Goal: Information Seeking & Learning: Compare options

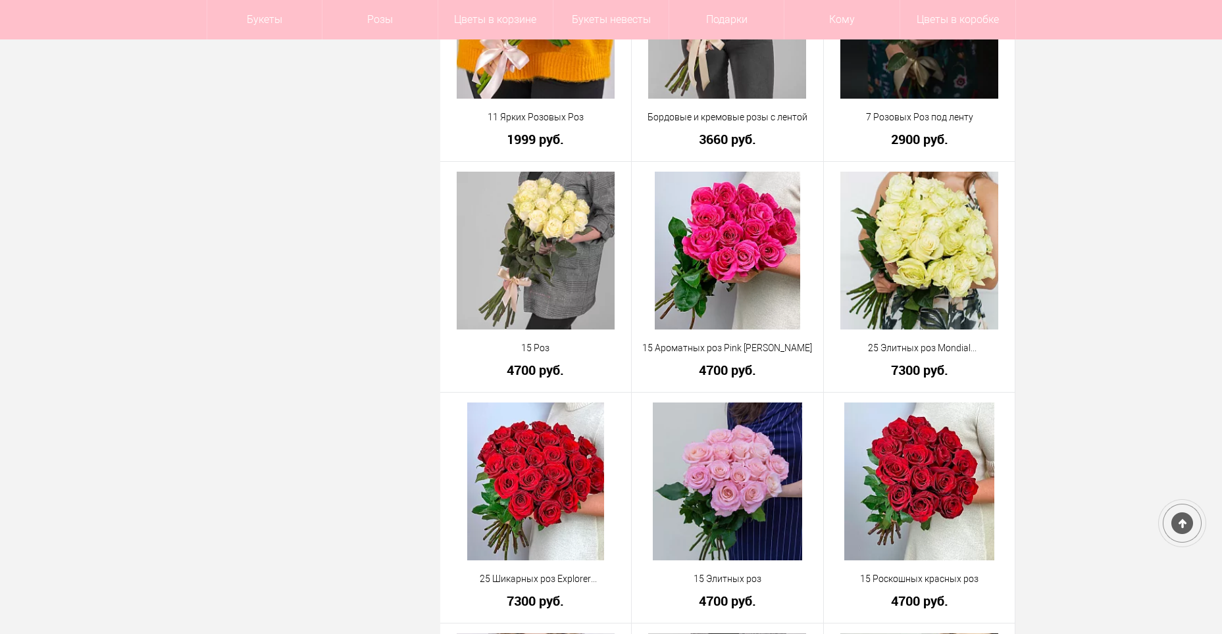
scroll to position [987, 0]
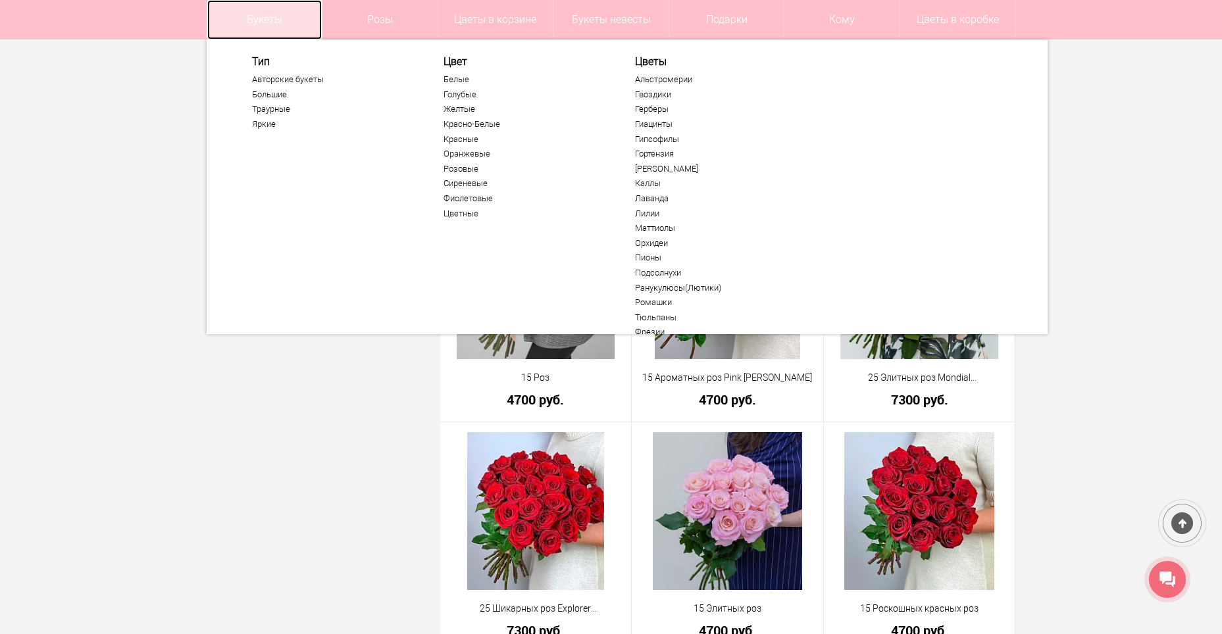
click at [269, 17] on link "Букеты" at bounding box center [264, 19] width 115 height 39
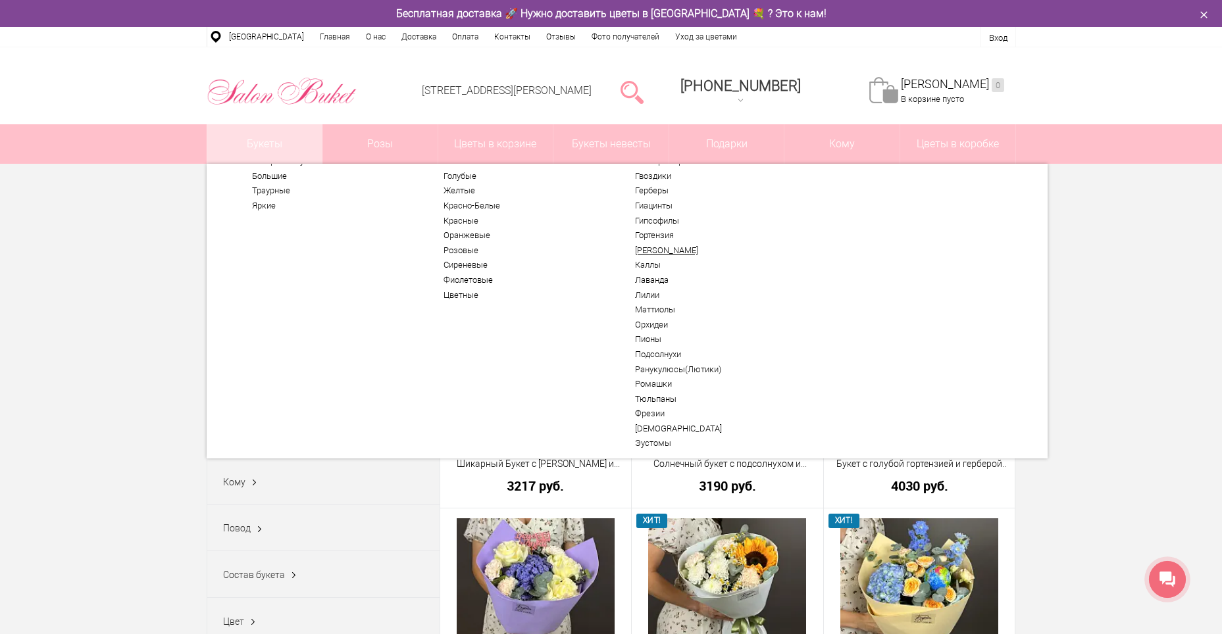
scroll to position [66, 0]
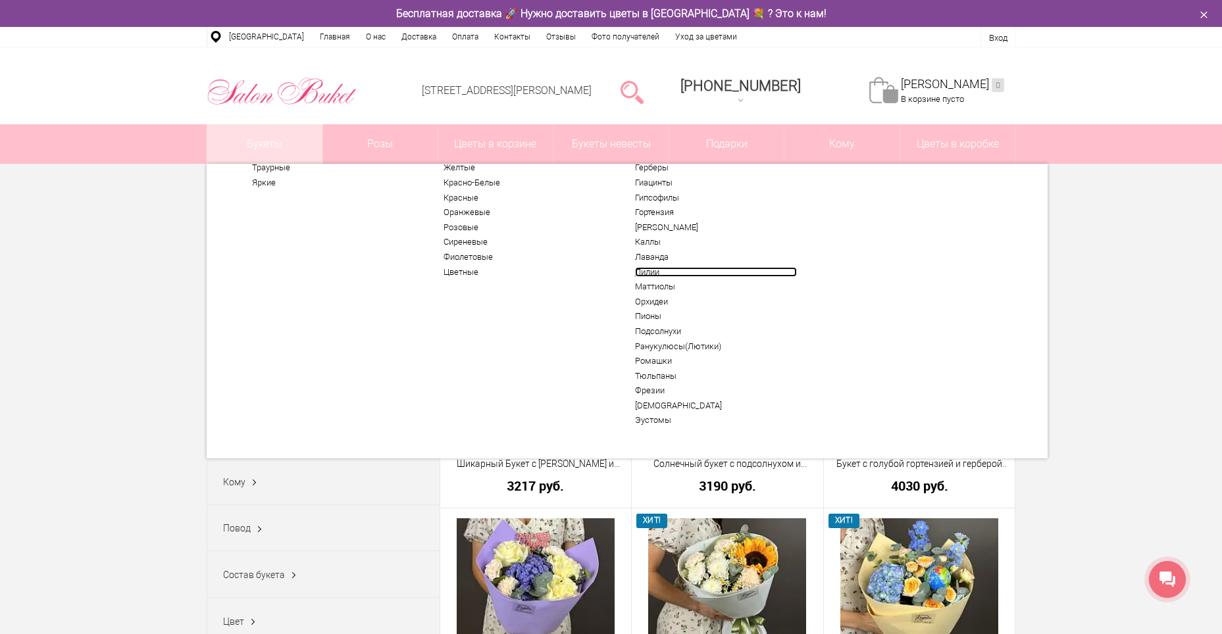
click at [646, 272] on link "Лилии" at bounding box center [716, 272] width 162 height 11
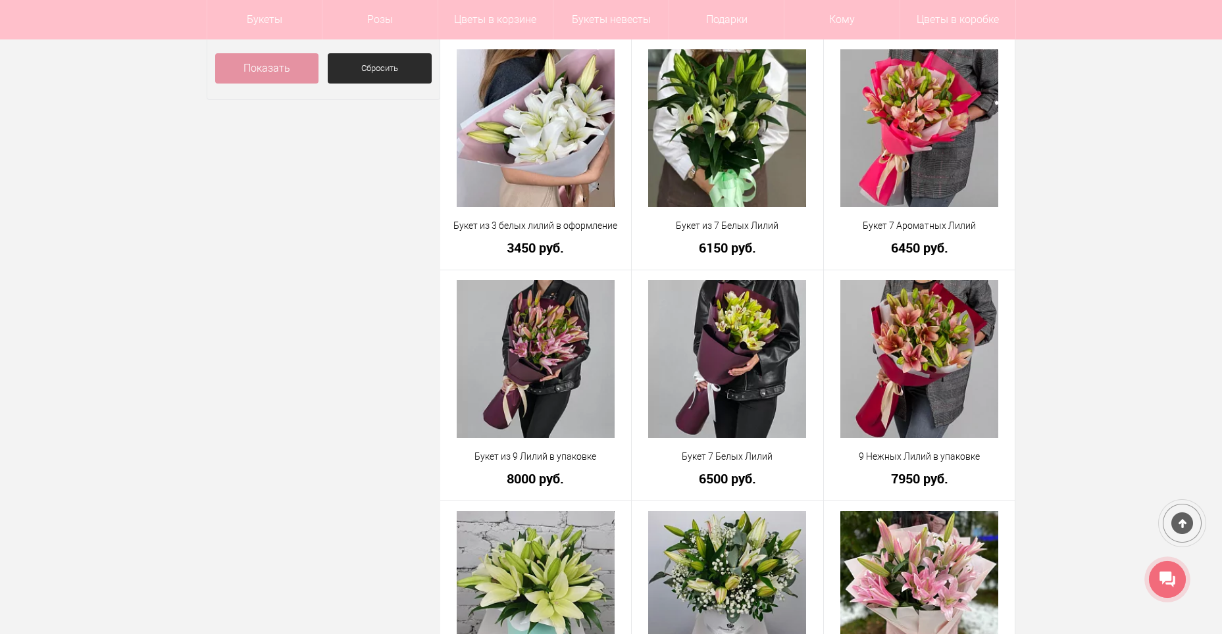
scroll to position [724, 0]
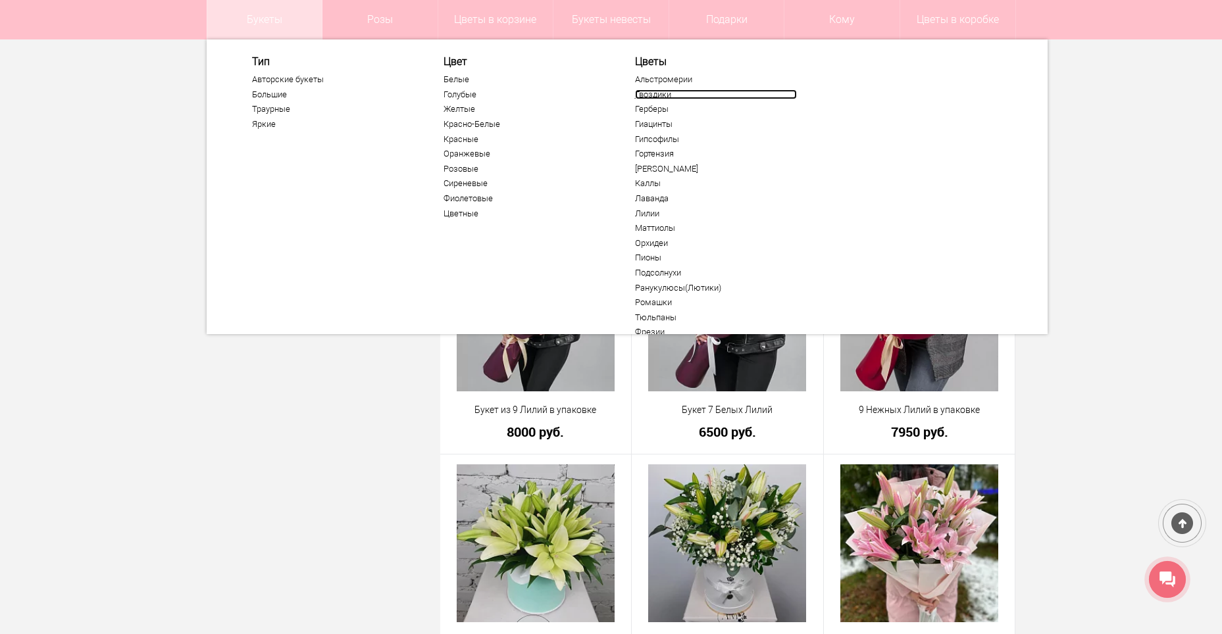
click at [653, 95] on link "Гвоздики" at bounding box center [716, 94] width 162 height 11
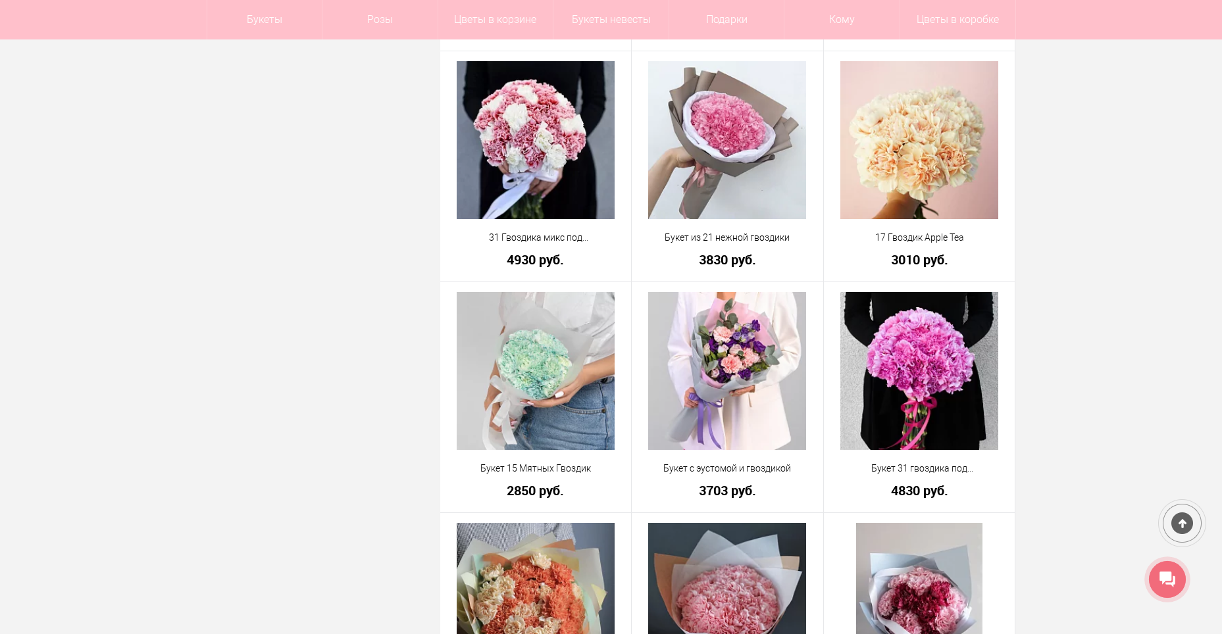
scroll to position [3026, 0]
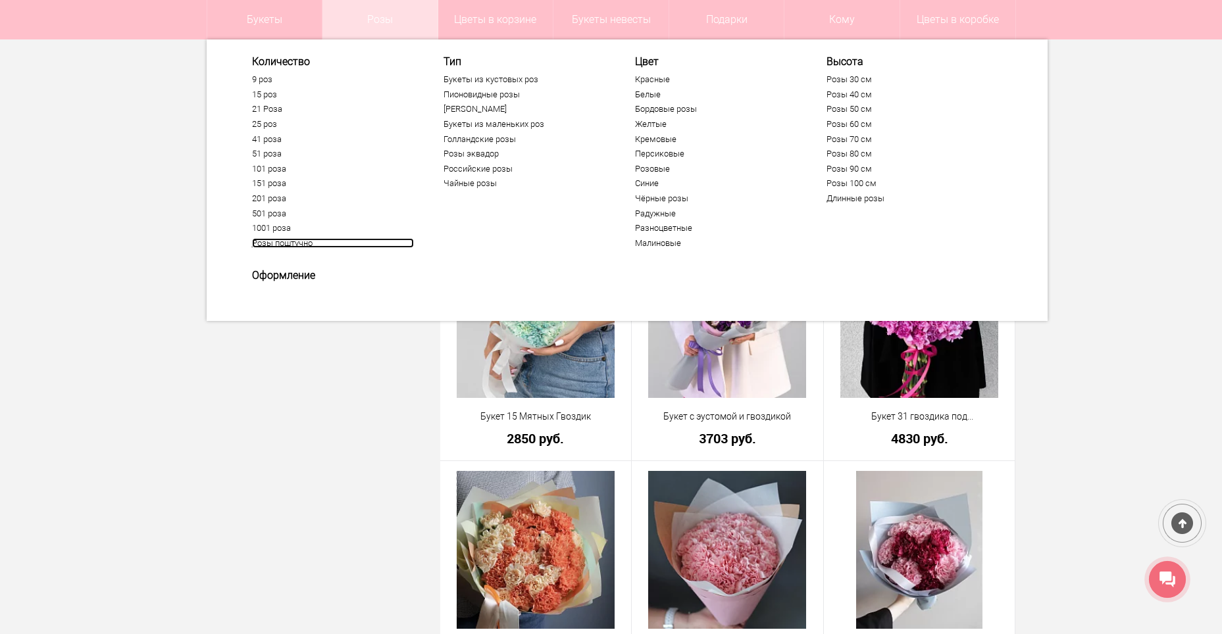
click at [302, 243] on link "Розы поштучно" at bounding box center [333, 243] width 162 height 11
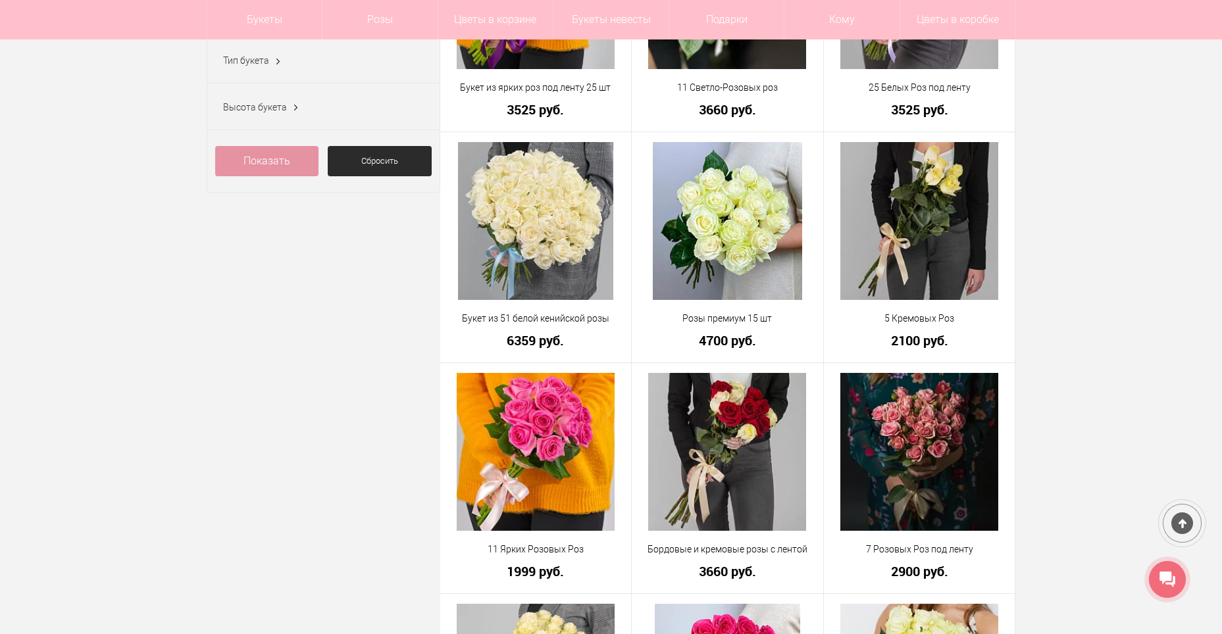
scroll to position [592, 0]
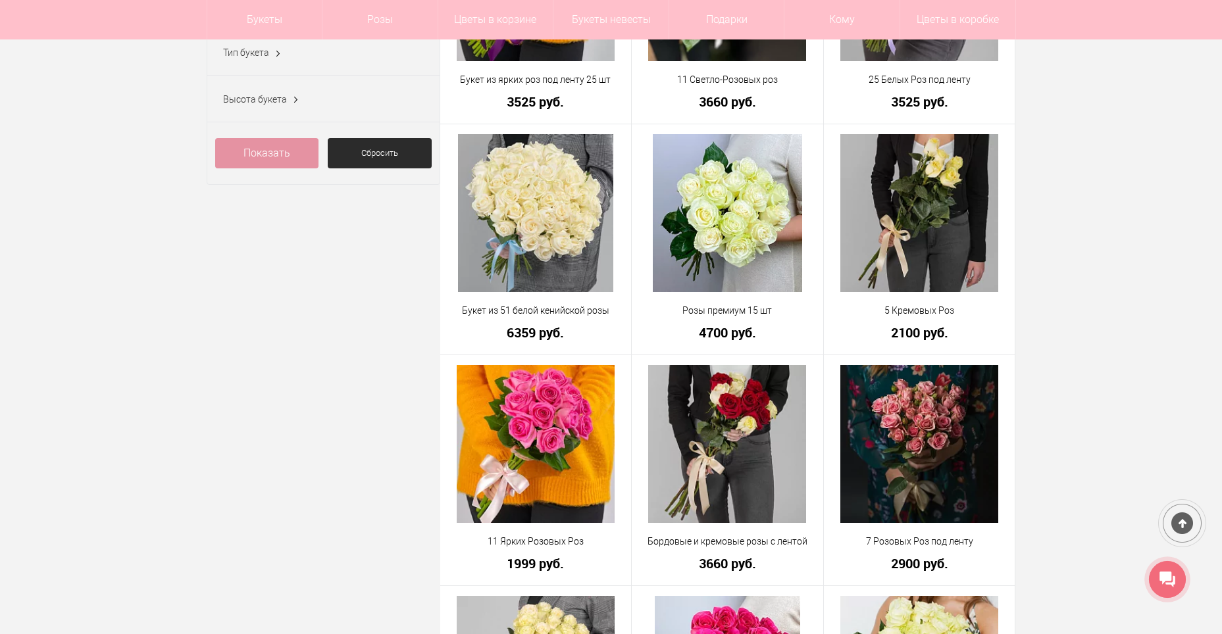
click at [275, 105] on span "Высота букета" at bounding box center [255, 99] width 64 height 11
